Goal: Task Accomplishment & Management: Manage account settings

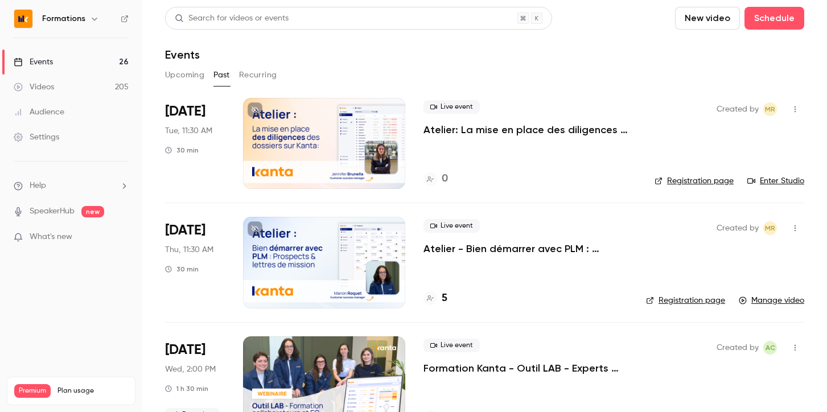
click at [180, 73] on button "Upcoming" at bounding box center [184, 75] width 39 height 18
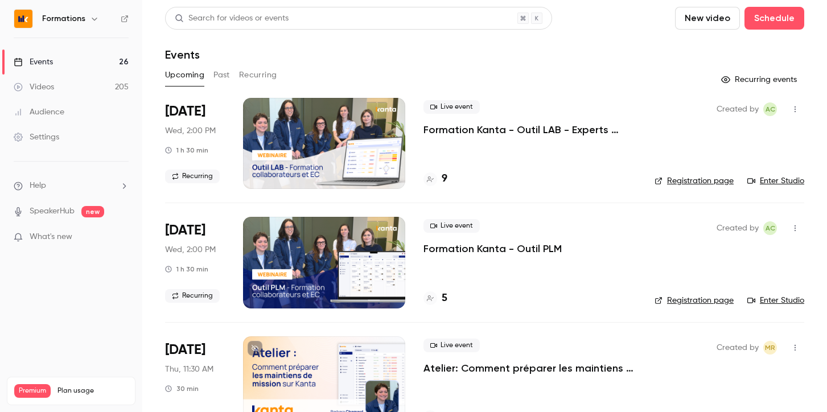
click at [64, 23] on h6 "Formations" at bounding box center [63, 18] width 43 height 11
click at [90, 20] on icon "button" at bounding box center [94, 18] width 9 height 9
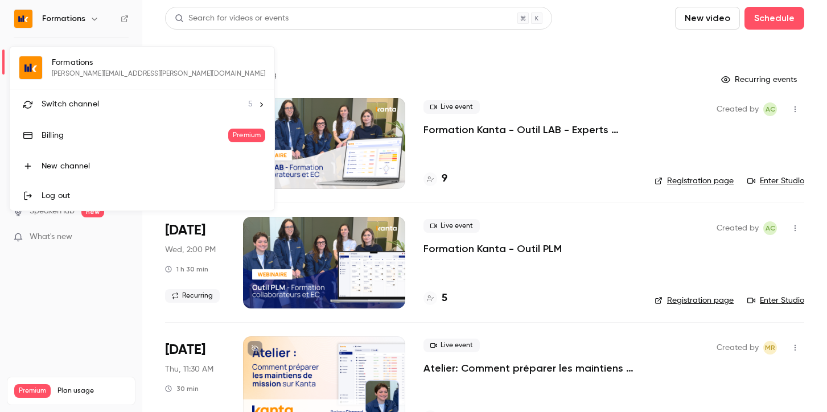
click at [97, 101] on span "Switch channel" at bounding box center [70, 104] width 57 height 12
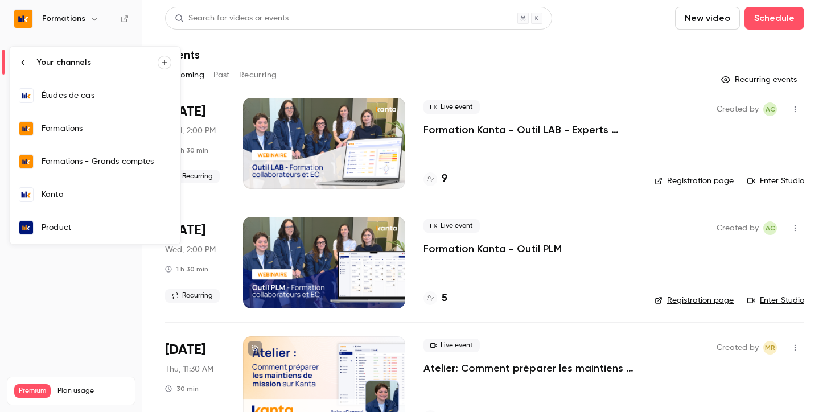
click at [97, 188] on link "Kanta" at bounding box center [95, 194] width 171 height 33
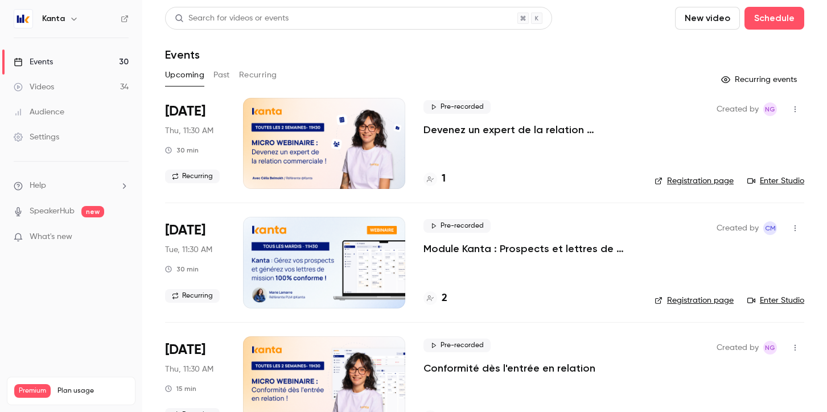
click at [219, 78] on button "Past" at bounding box center [221, 75] width 17 height 18
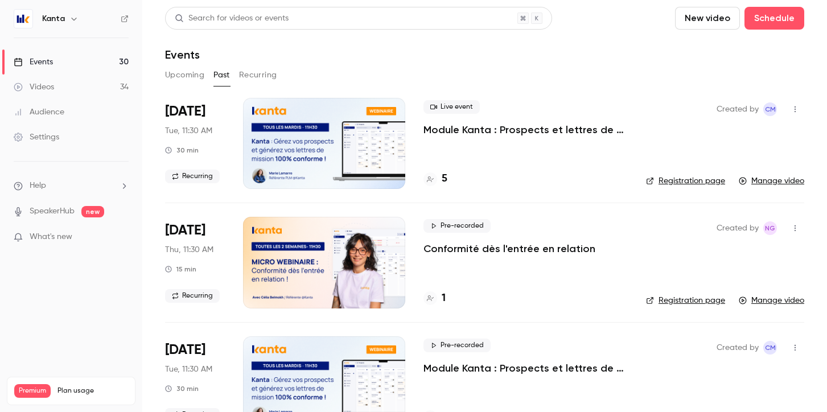
click at [519, 133] on p "Module Kanta : Prospects et lettres de mission" at bounding box center [525, 130] width 204 height 14
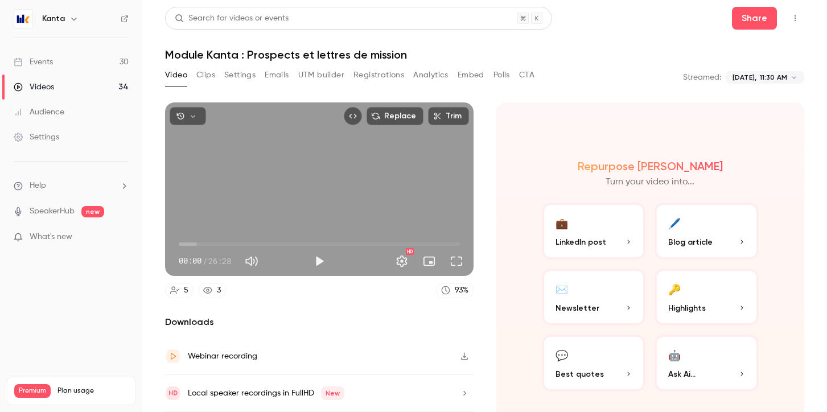
click at [249, 79] on button "Settings" at bounding box center [239, 75] width 31 height 18
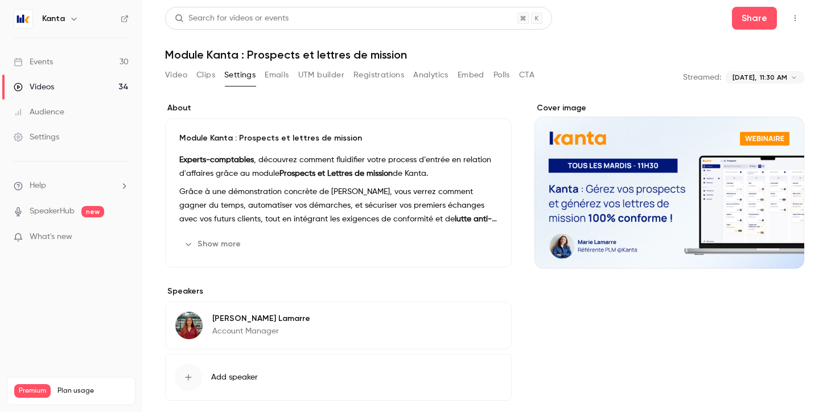
click at [282, 75] on button "Emails" at bounding box center [277, 75] width 24 height 18
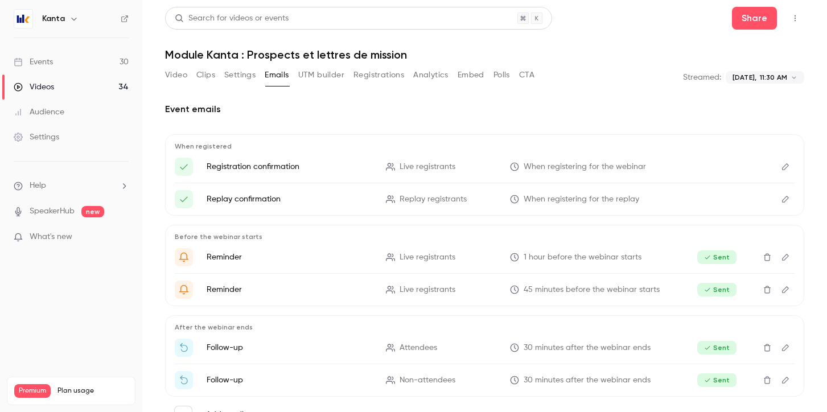
click at [368, 75] on button "Registrations" at bounding box center [378, 75] width 51 height 18
